Goal: Find contact information: Find contact information

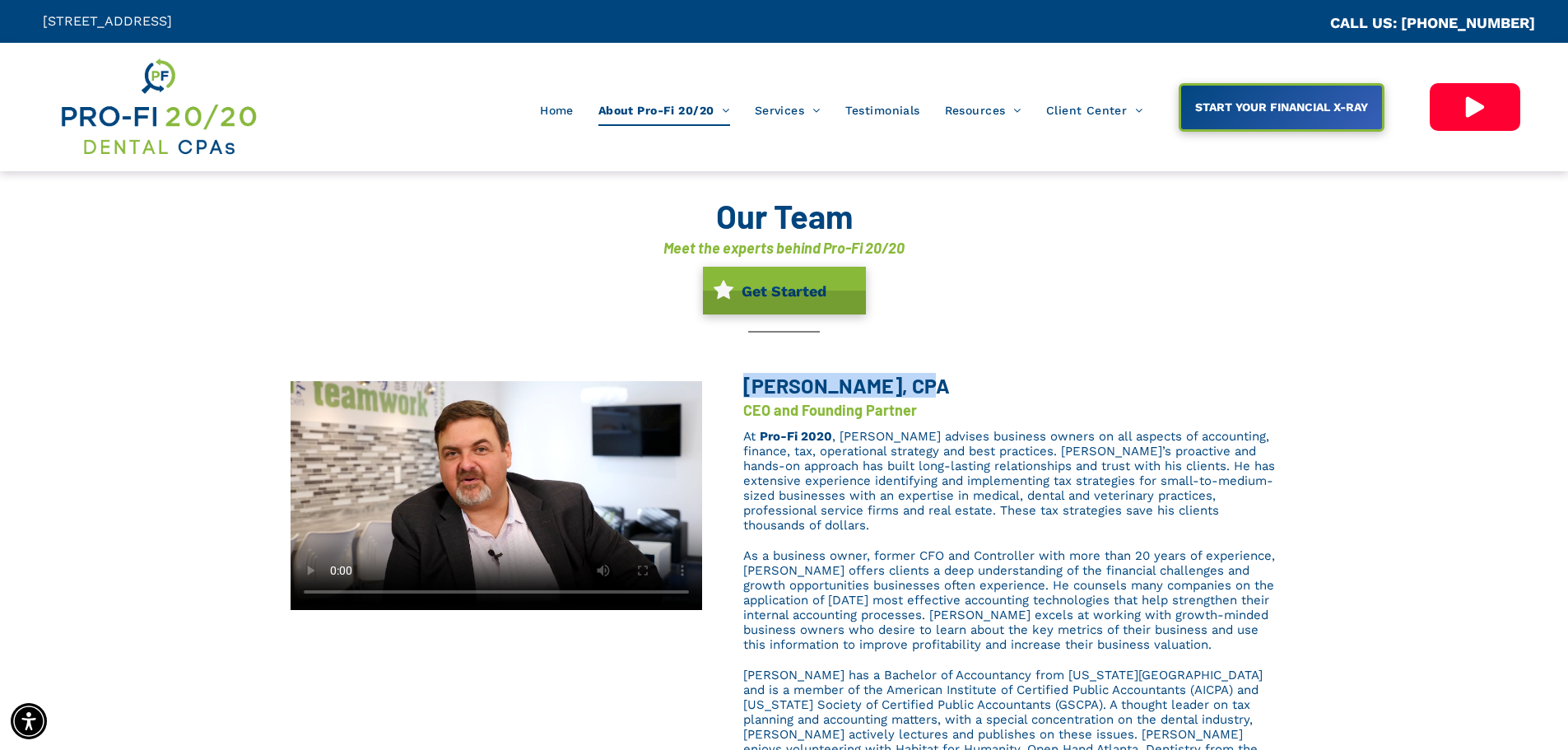
drag, startPoint x: 741, startPoint y: 383, endPoint x: 892, endPoint y: 380, distance: 151.0
type textarea "Brent L. Saunier,"
click at [892, 380] on div "Brent L. Saunier, CPA CEO and Founding Partner At Pro-Fi 2020 , Brent advises b…" at bounding box center [990, 579] width 577 height 404
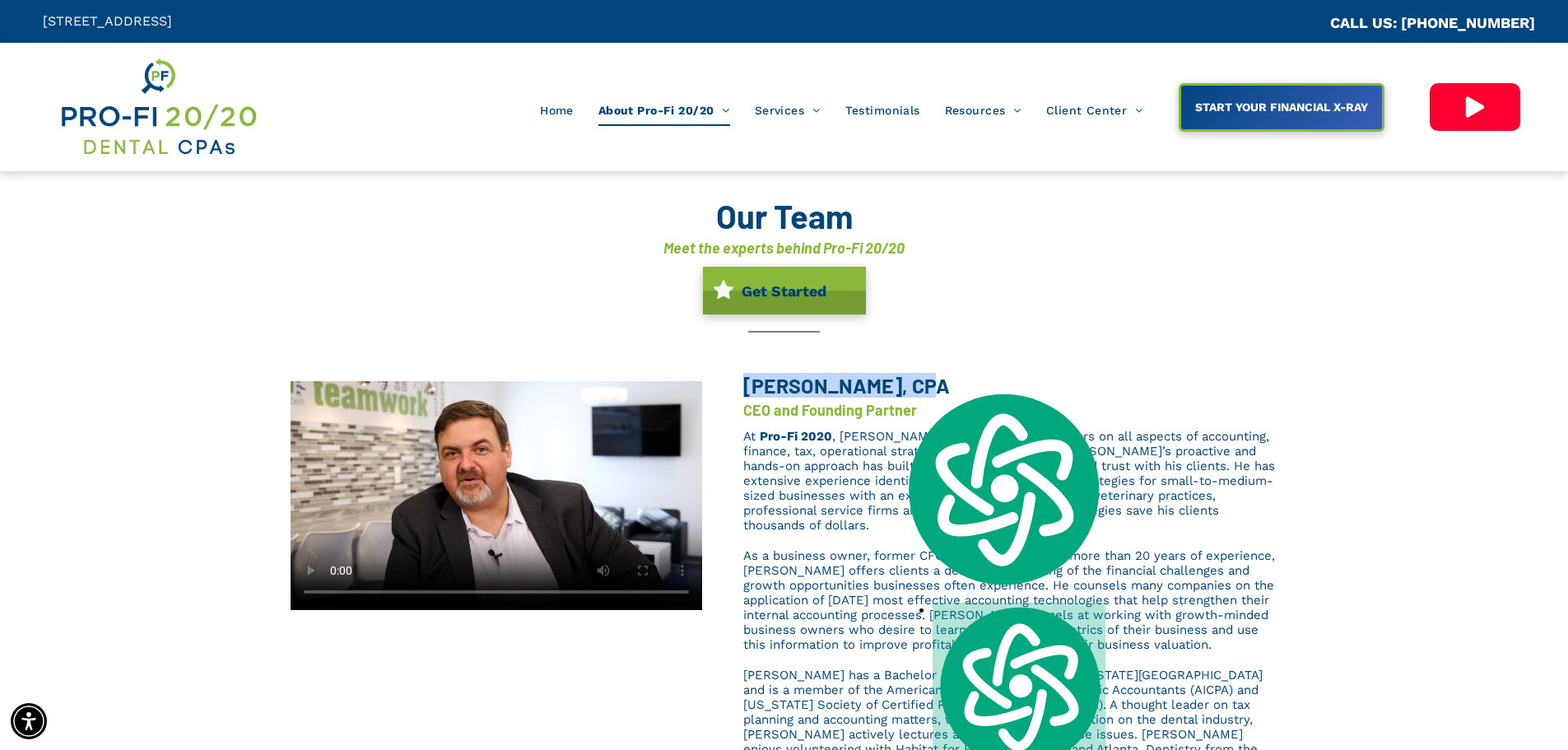
click at [846, 388] on span "Brent L. Saunier, CPA" at bounding box center [846, 385] width 206 height 25
click at [743, 382] on span "Brent L. Saunier, CPA" at bounding box center [846, 385] width 206 height 25
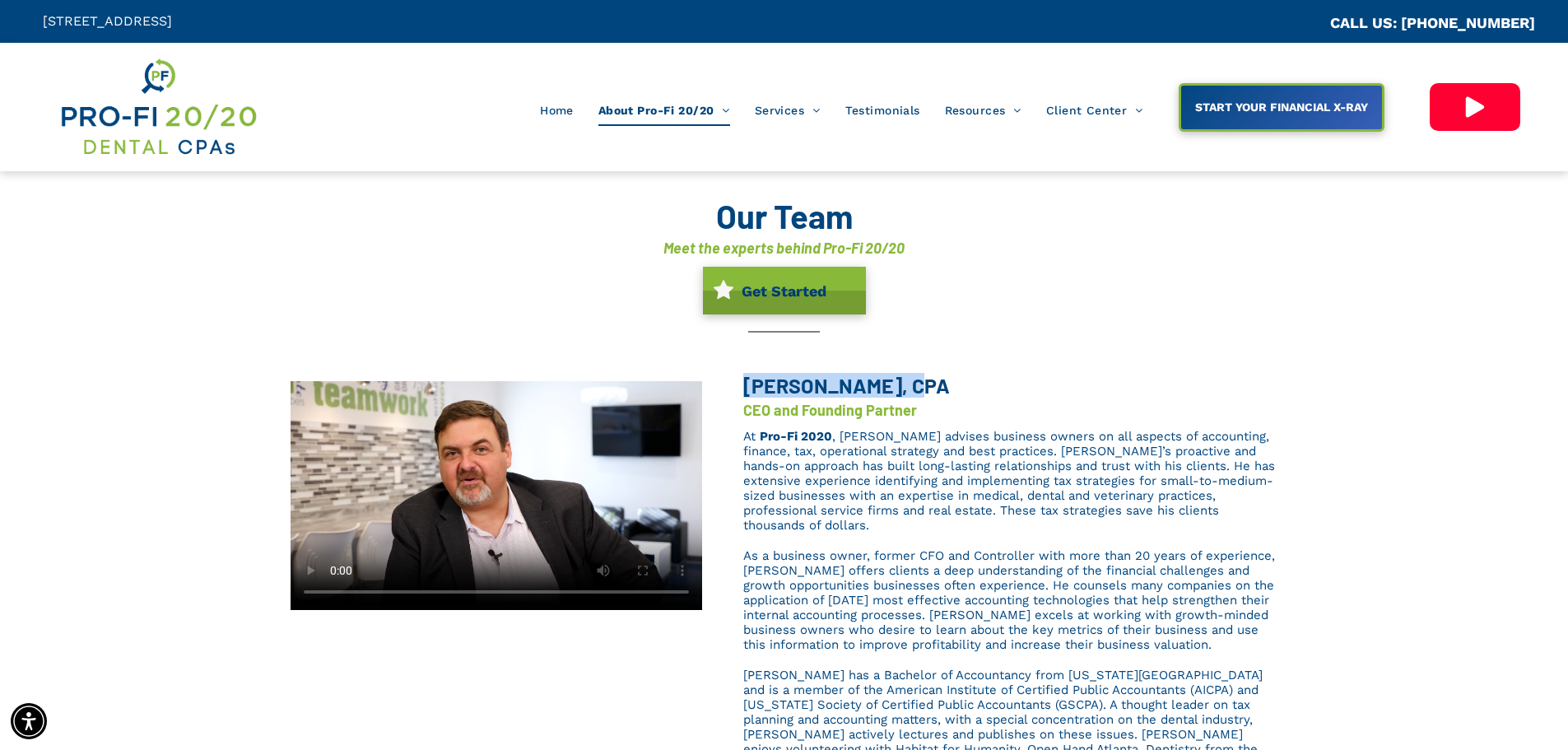
drag, startPoint x: 743, startPoint y: 382, endPoint x: 890, endPoint y: 388, distance: 147.1
click at [890, 388] on span "Brent L. Saunier, CPA" at bounding box center [846, 385] width 206 height 25
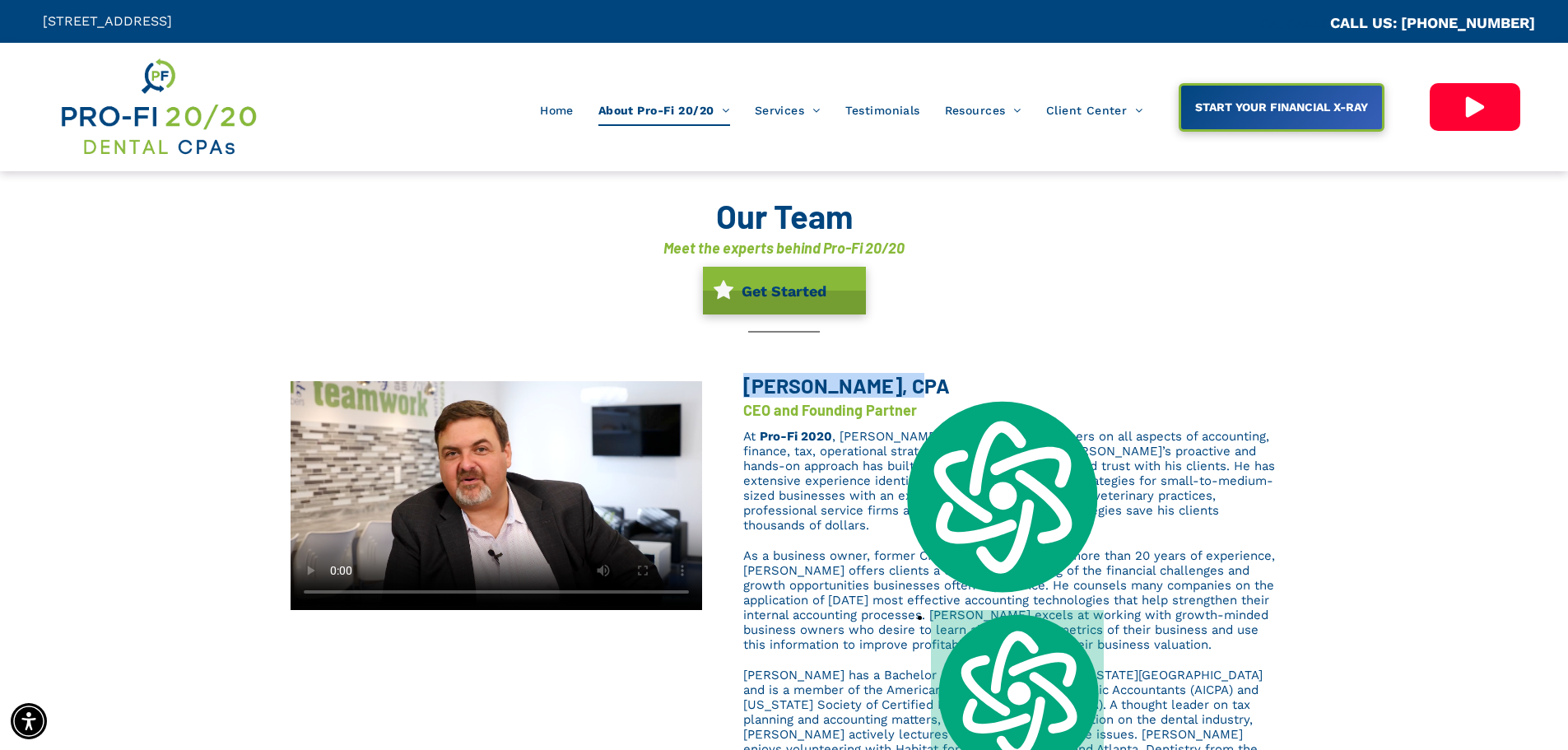
copy span "Brent L. Saunier"
click at [817, 410] on font "CEO and Founding Partner" at bounding box center [830, 409] width 174 height 18
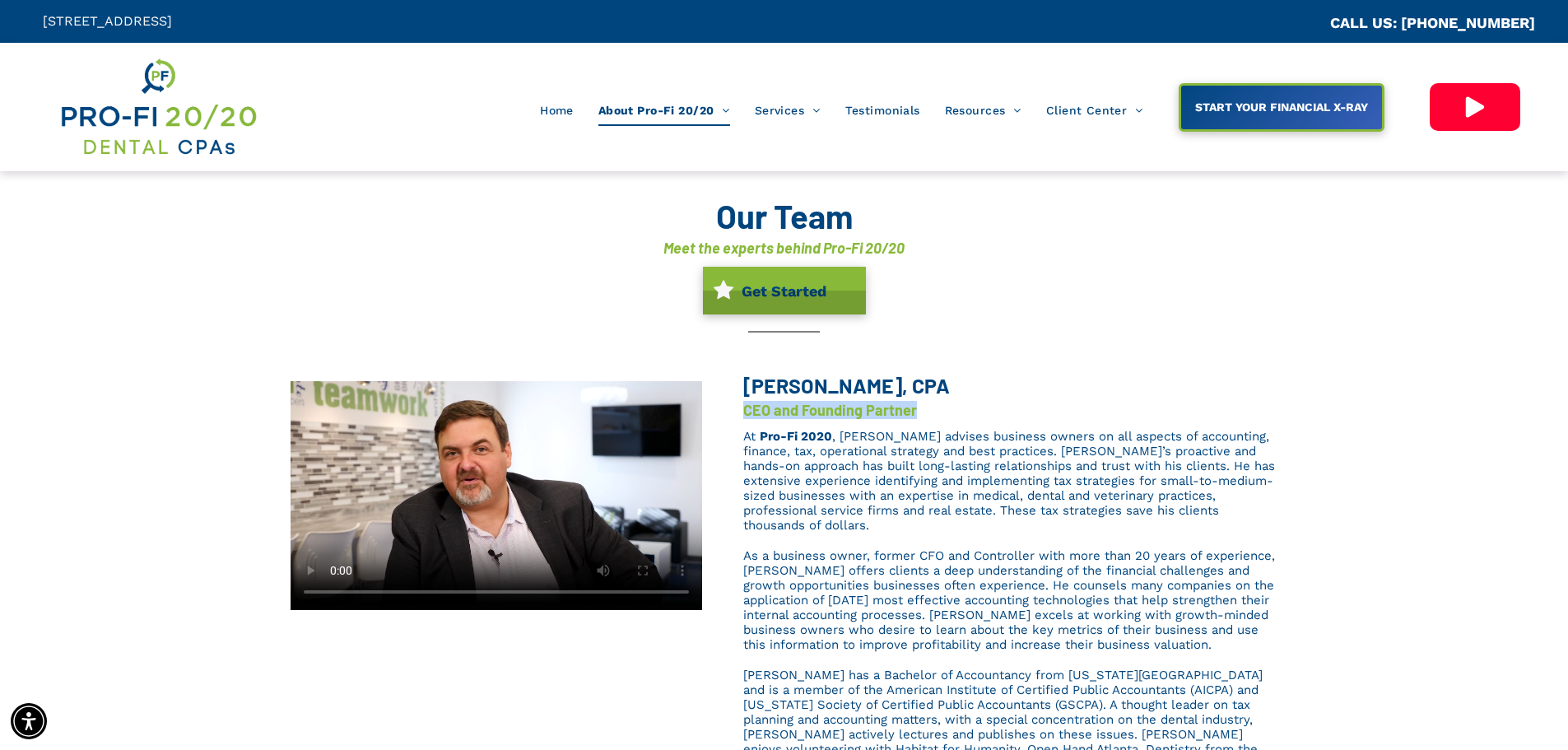
drag, startPoint x: 750, startPoint y: 406, endPoint x: 948, endPoint y: 404, distance: 198.0
click at [948, 404] on div "Brent L. Saunier, CPA CEO and Founding Partner At Pro-Fi 2020 , Brent advises b…" at bounding box center [990, 579] width 577 height 404
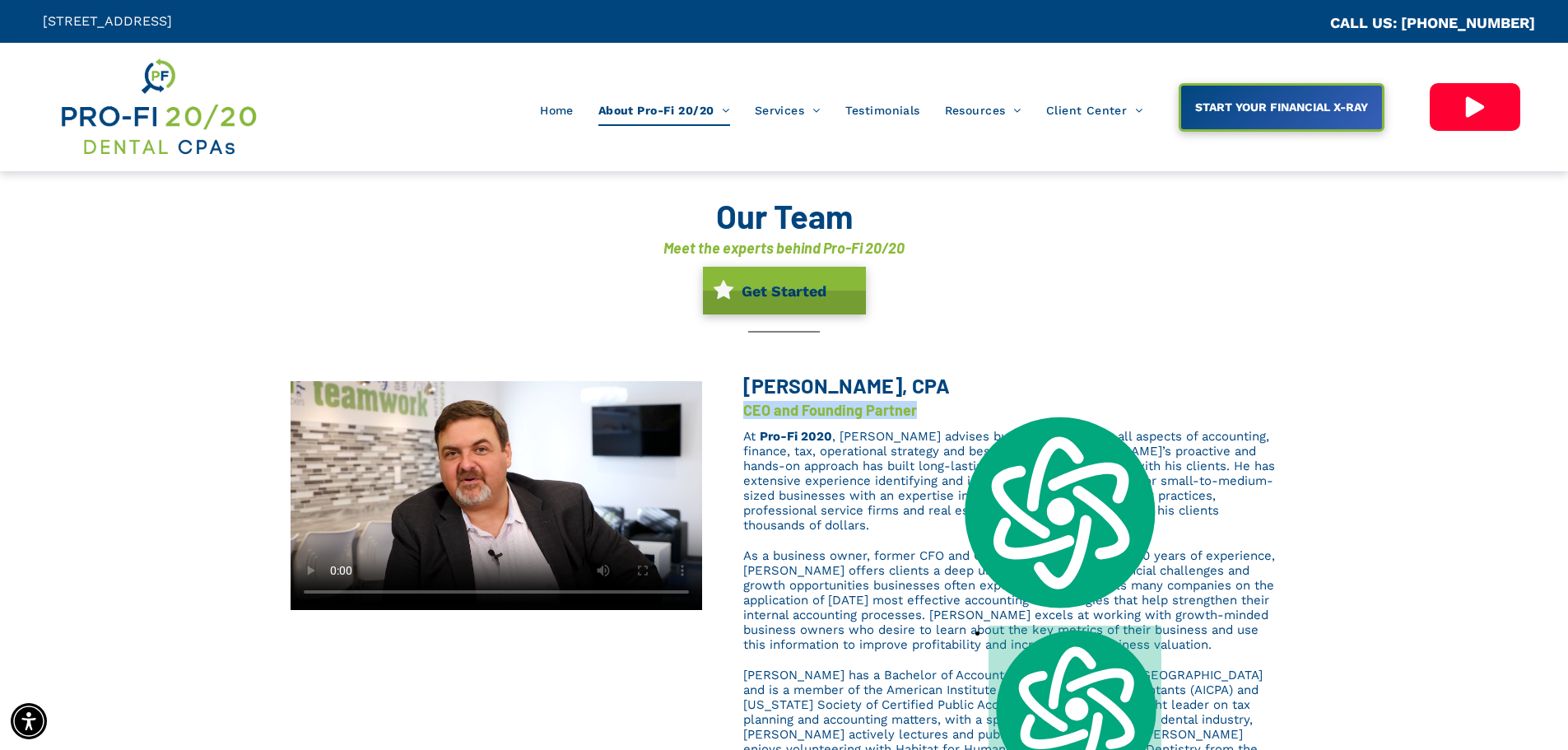
copy font "CEO and Founding Partner"
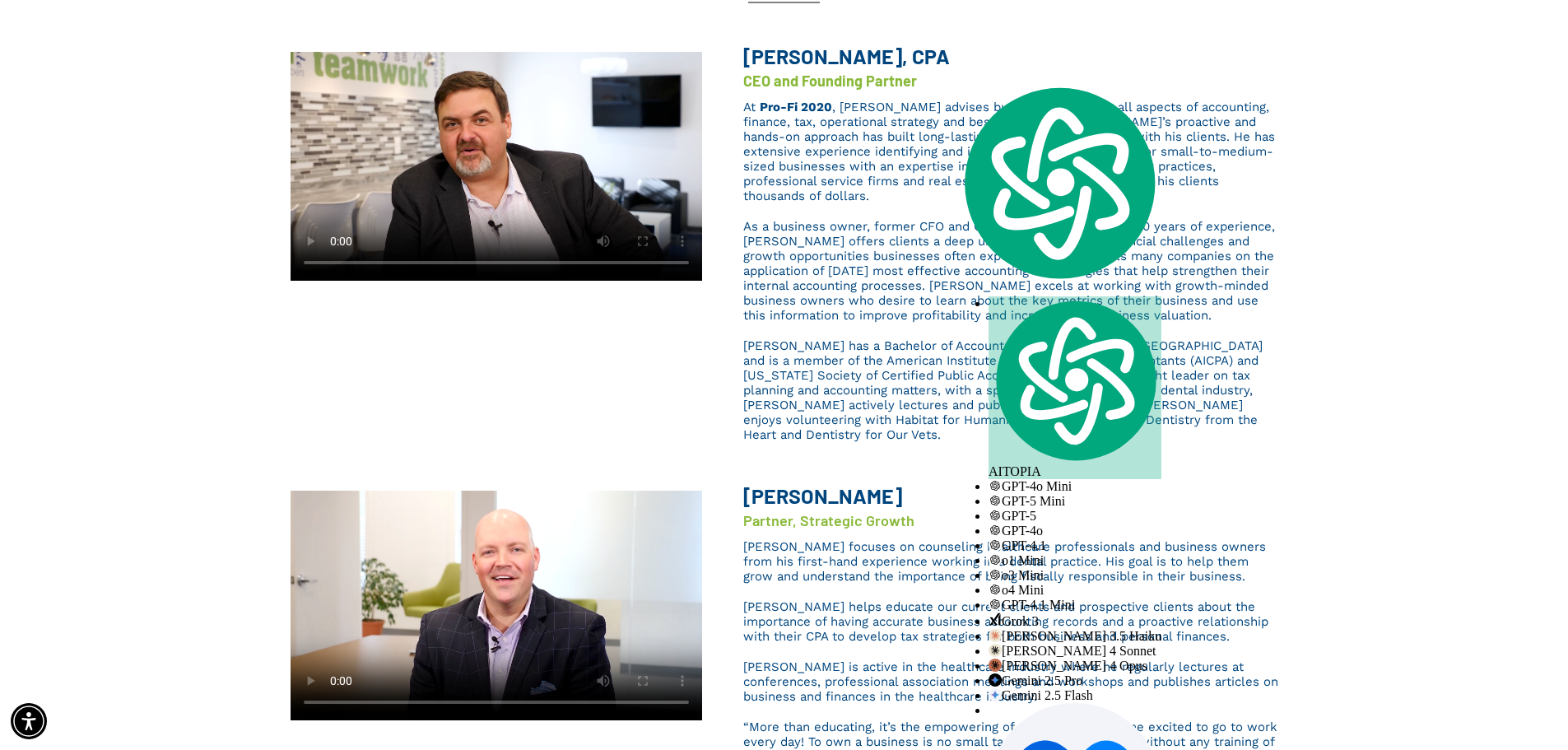
click at [810, 54] on span "Brent L. Saunier, CPA" at bounding box center [846, 56] width 206 height 25
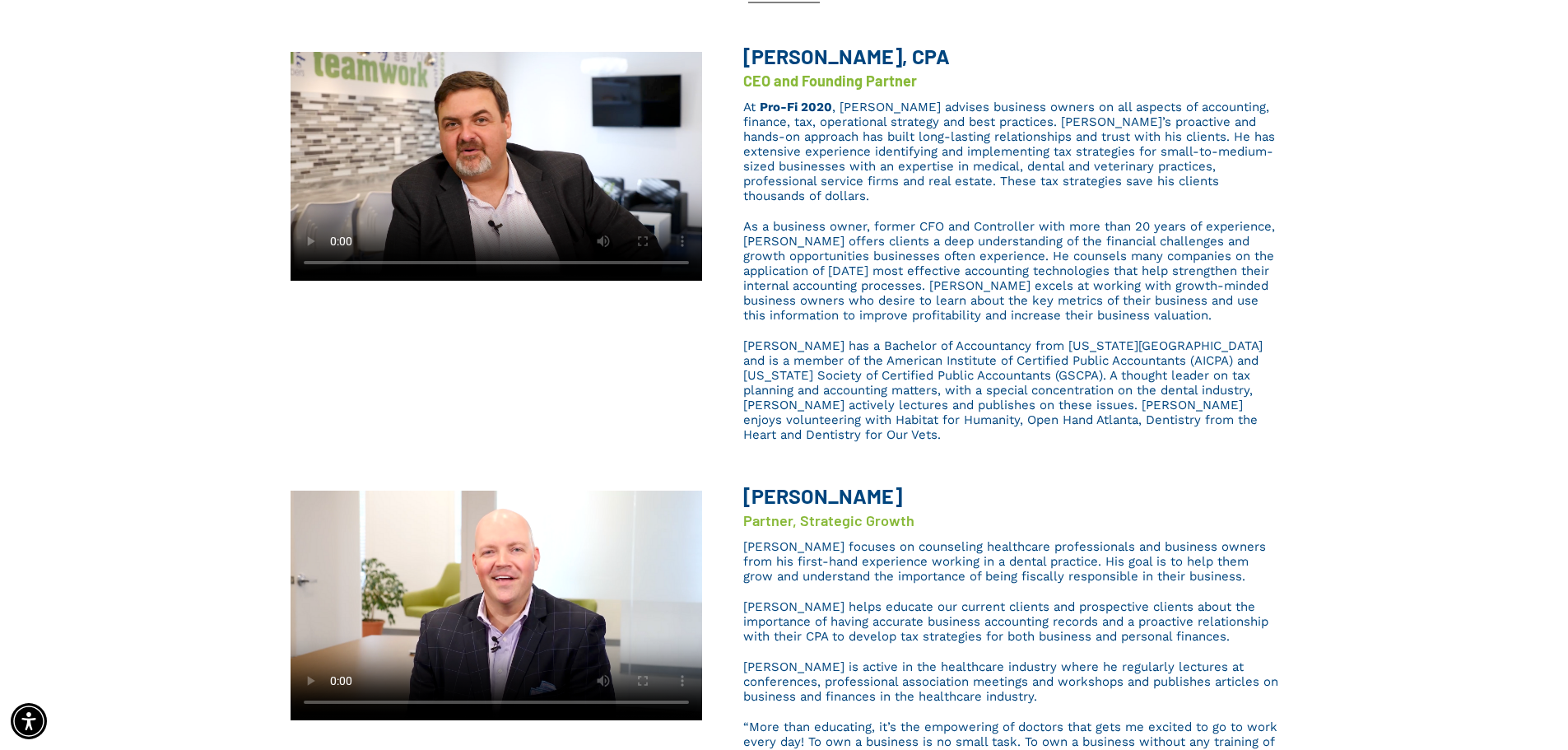
drag, startPoint x: 869, startPoint y: 65, endPoint x: 959, endPoint y: 53, distance: 90.8
click at [958, 52] on div "Brent L. Saunier, CPA" at bounding box center [903, 56] width 321 height 28
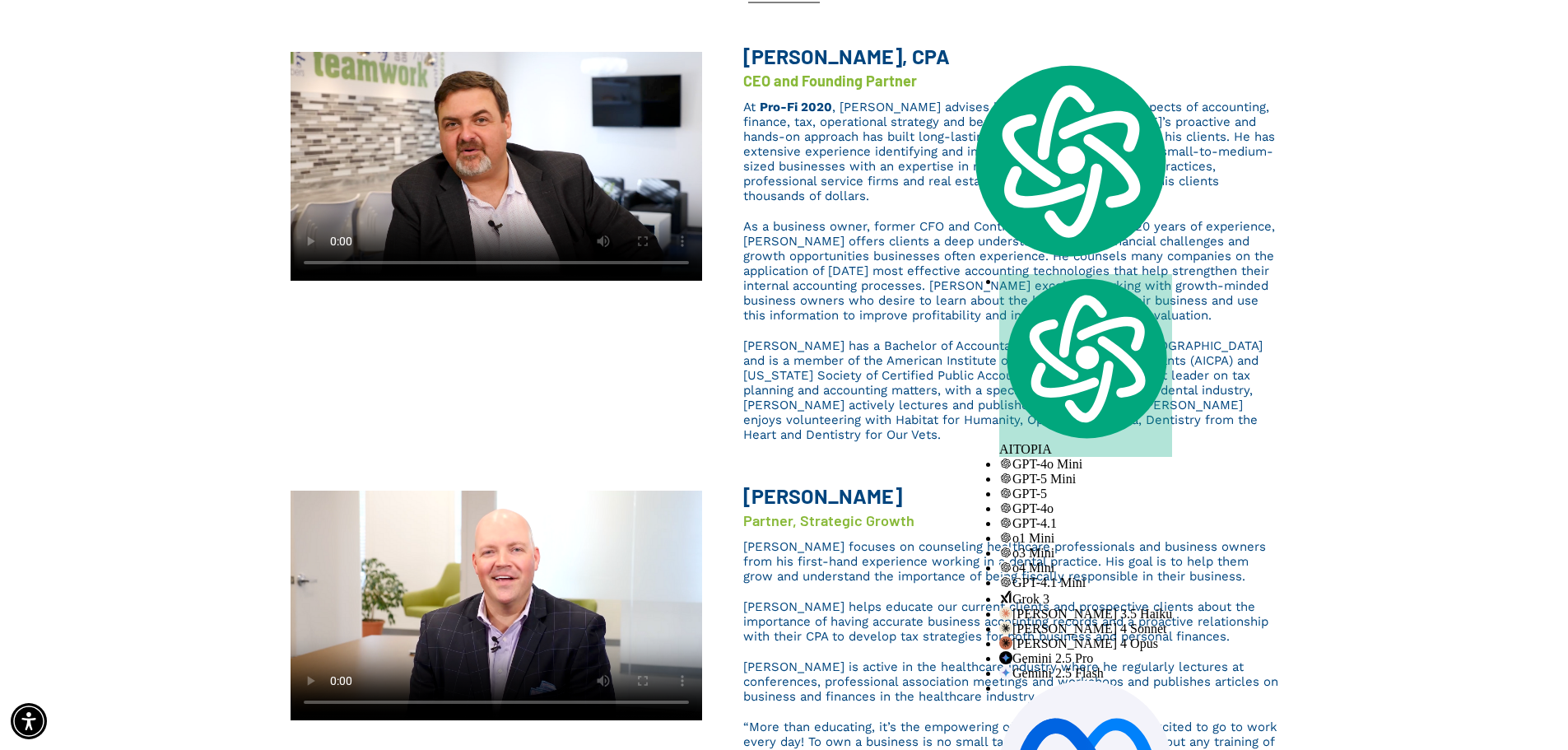
copy span "Brent L. Saunier, CPA"
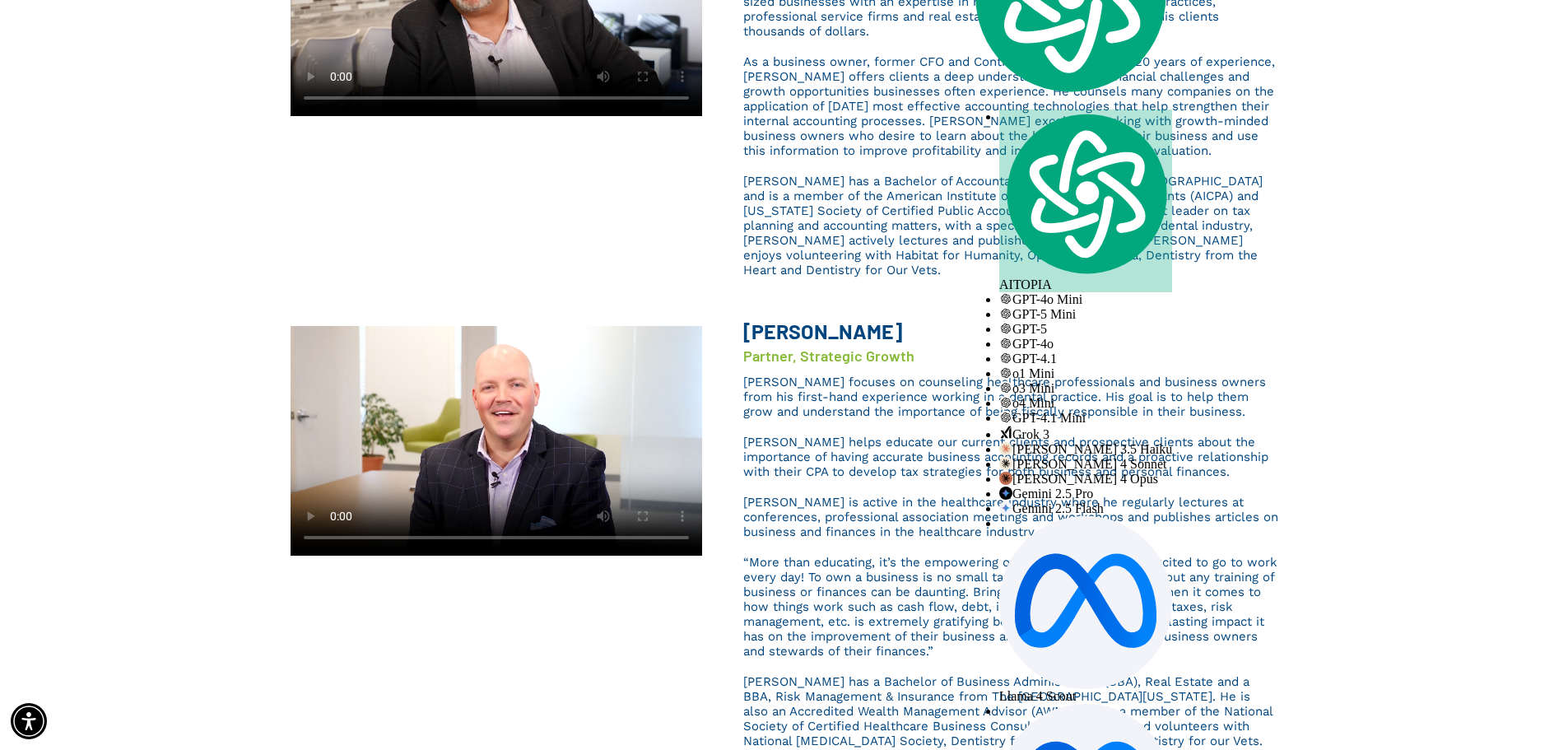
scroll to position [0, 0]
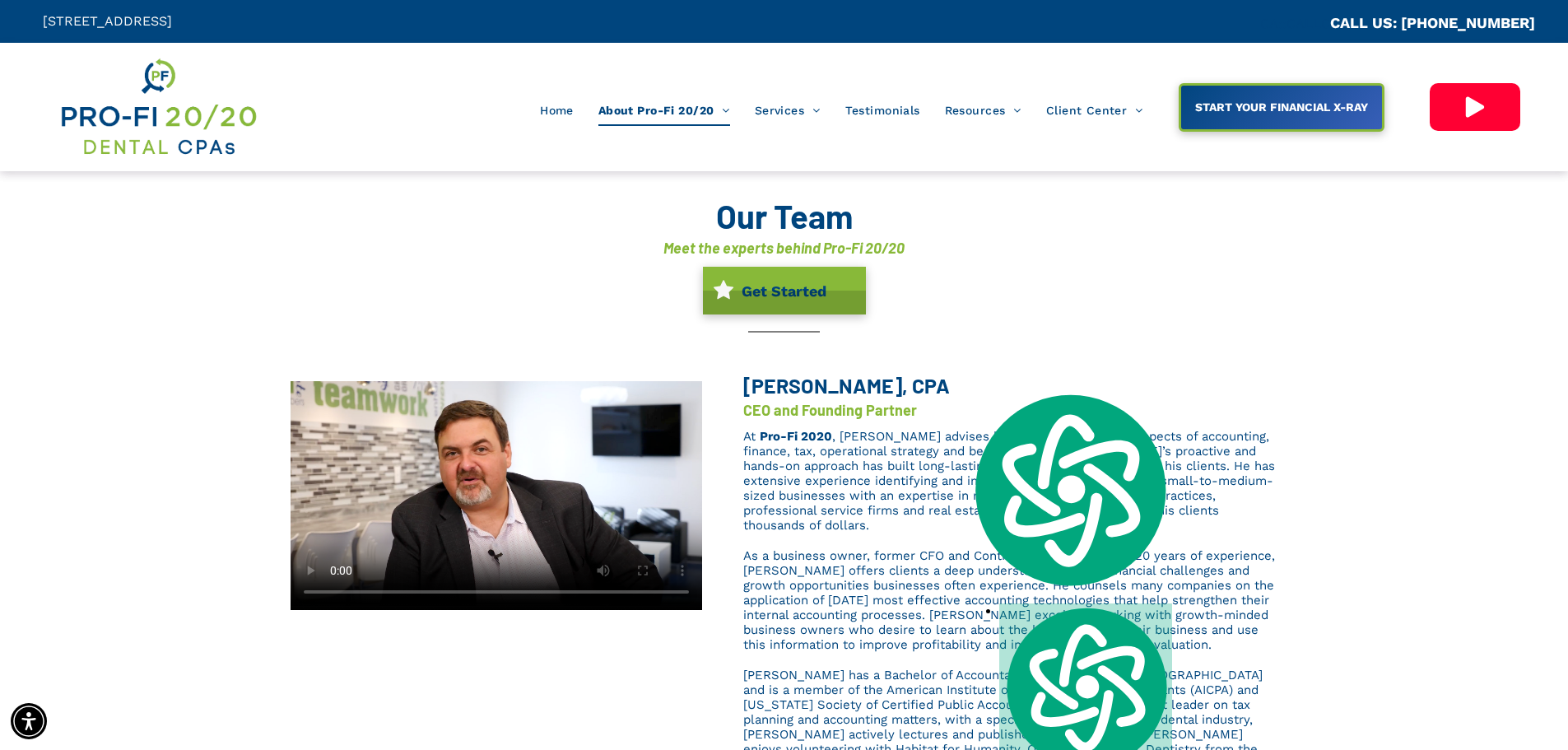
drag, startPoint x: 565, startPoint y: 114, endPoint x: 503, endPoint y: 61, distance: 81.6
click at [565, 114] on span "Home" at bounding box center [557, 111] width 33 height 32
